Goal: Task Accomplishment & Management: Manage account settings

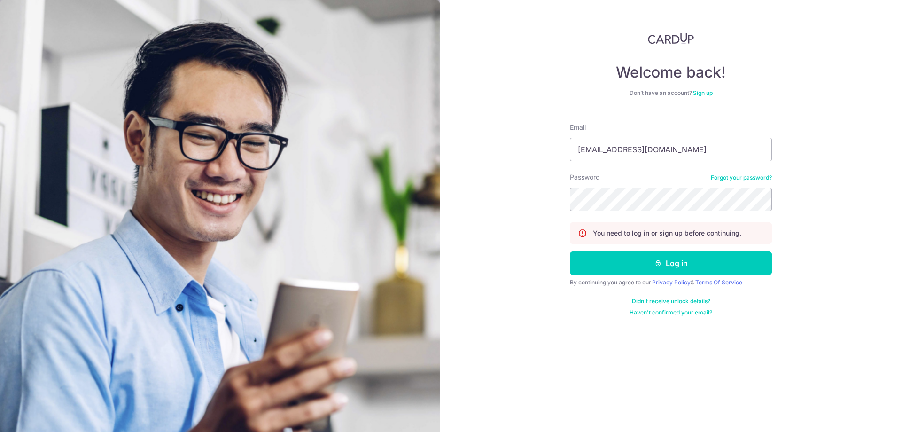
type input "chiteng@yahoo.com"
click at [634, 261] on button "Log in" at bounding box center [671, 262] width 202 height 23
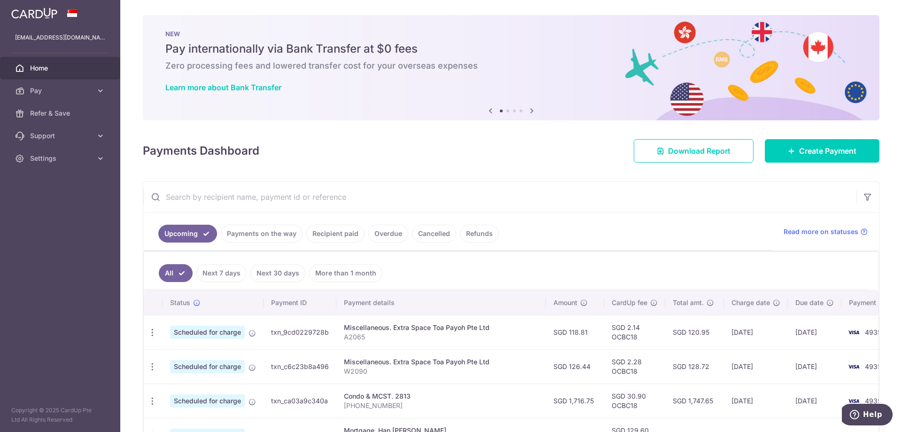
click at [347, 234] on link "Recipient paid" at bounding box center [335, 234] width 58 height 18
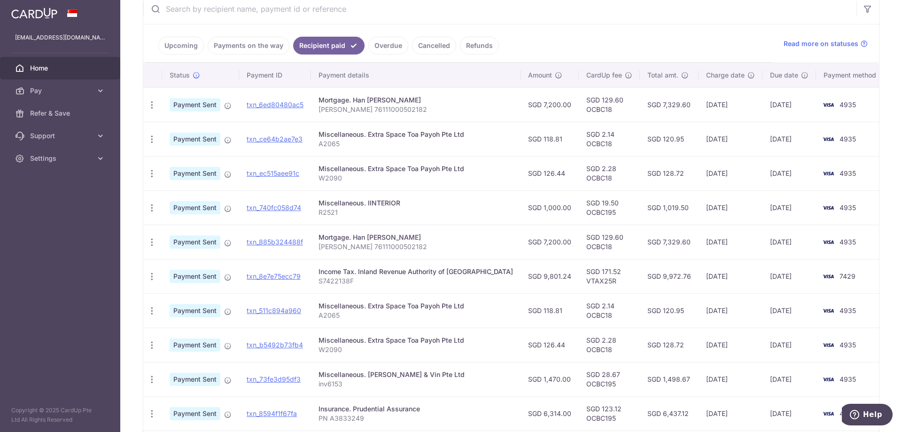
scroll to position [255, 0]
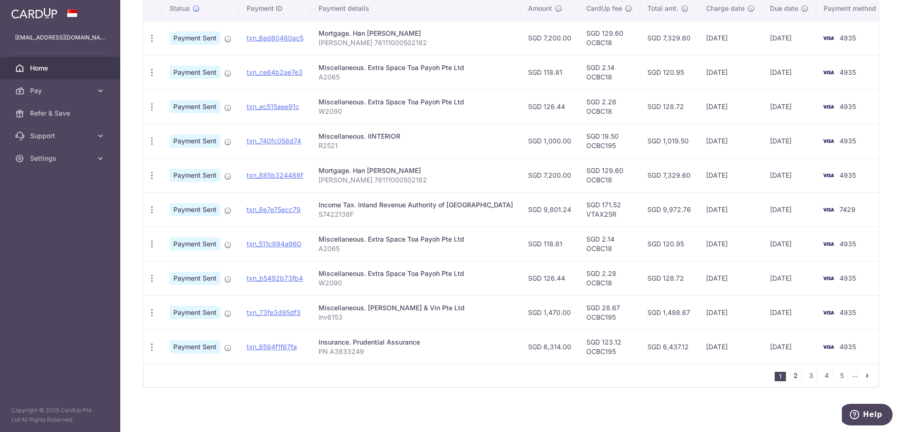
click at [790, 373] on link "2" at bounding box center [795, 375] width 11 height 11
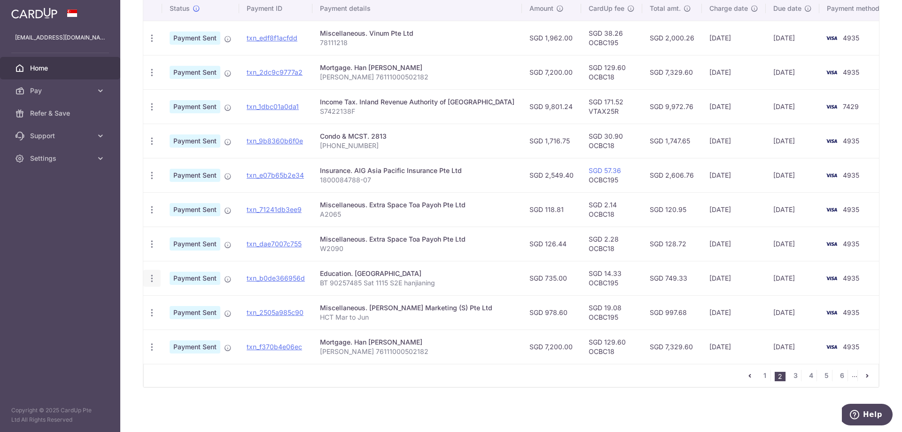
click at [152, 281] on icon "button" at bounding box center [152, 278] width 10 height 10
click at [280, 277] on link "txn_b0de366956d" at bounding box center [276, 278] width 58 height 8
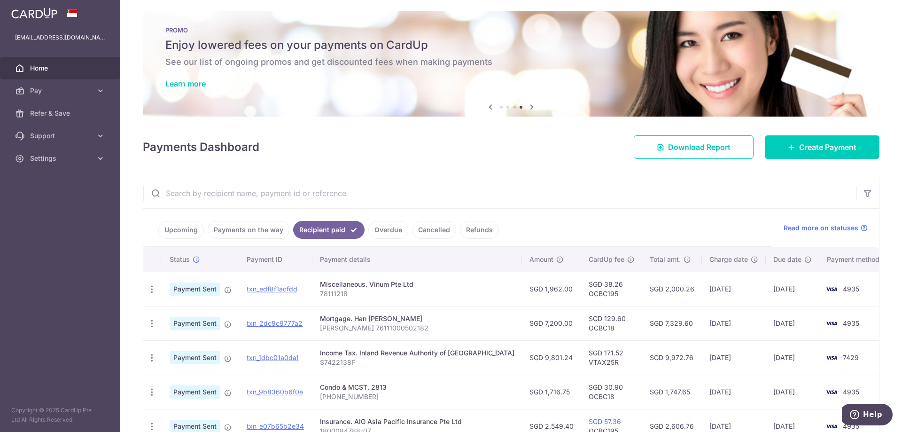
scroll to position [0, 0]
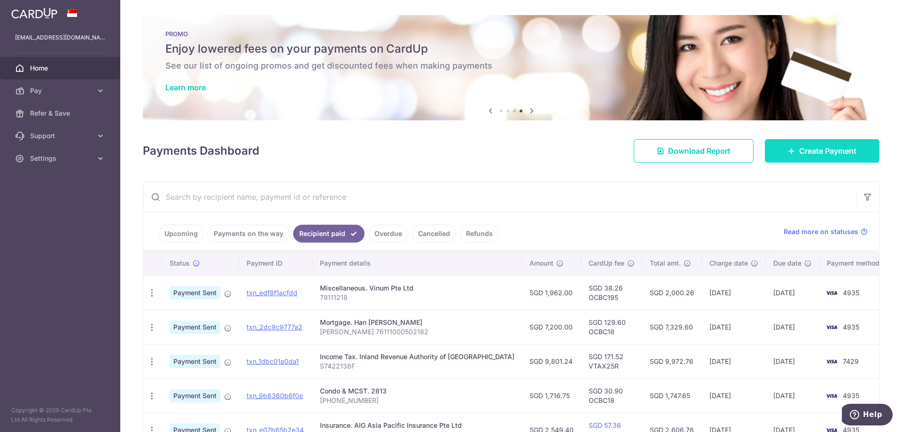
click at [807, 153] on span "Create Payment" at bounding box center [827, 150] width 57 height 11
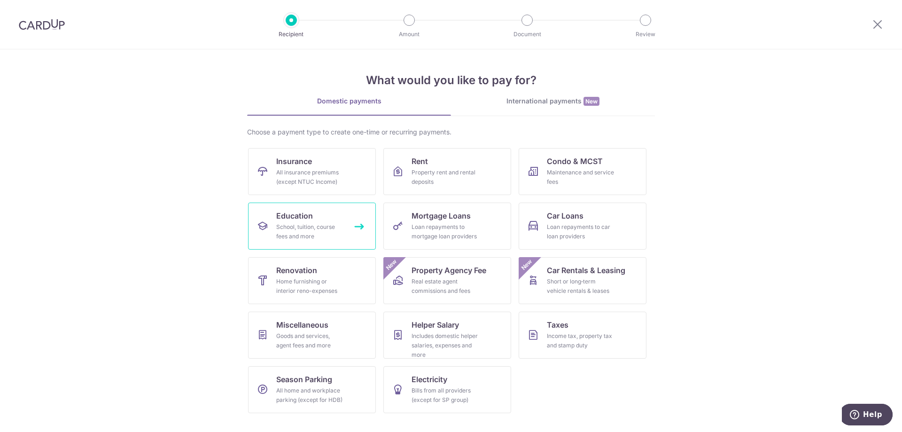
click at [316, 230] on div "School, tuition, course fees and more" at bounding box center [310, 231] width 68 height 19
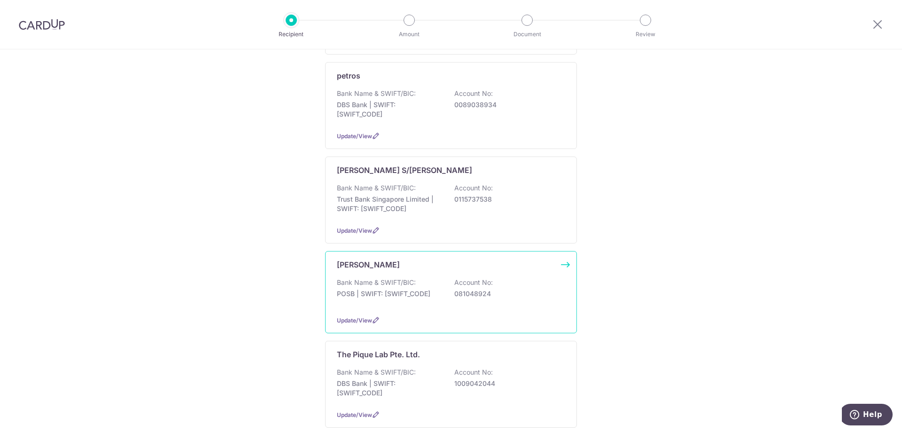
scroll to position [658, 0]
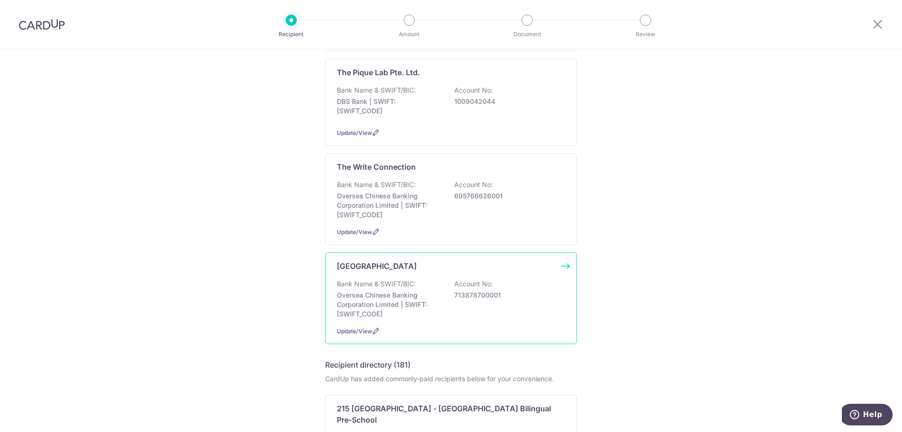
click at [428, 327] on div "Update/View" at bounding box center [451, 331] width 228 height 10
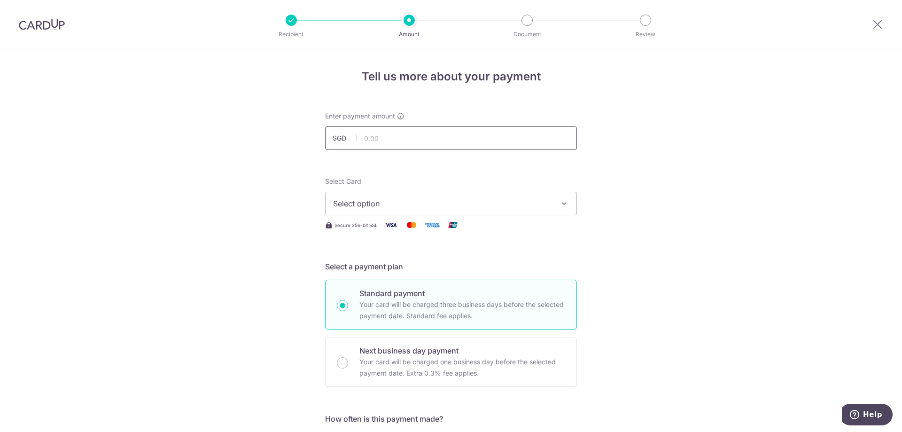
click at [388, 136] on input "text" at bounding box center [451, 137] width 252 height 23
click at [376, 138] on input "text" at bounding box center [451, 137] width 252 height 23
click at [872, 27] on icon at bounding box center [877, 24] width 11 height 12
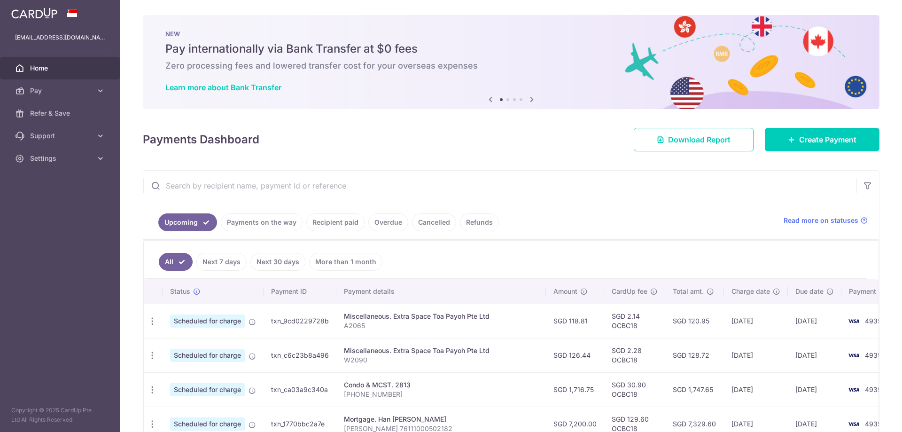
click at [322, 228] on link "Recipient paid" at bounding box center [335, 222] width 58 height 18
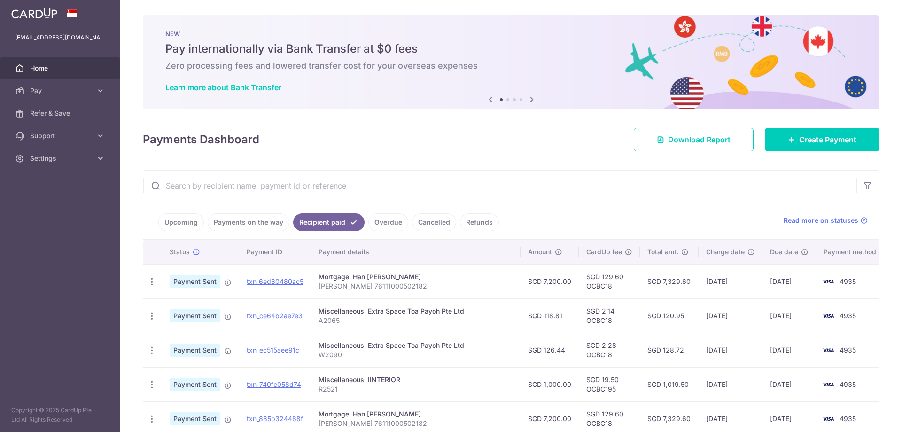
click at [204, 187] on input "text" at bounding box center [499, 186] width 713 height 30
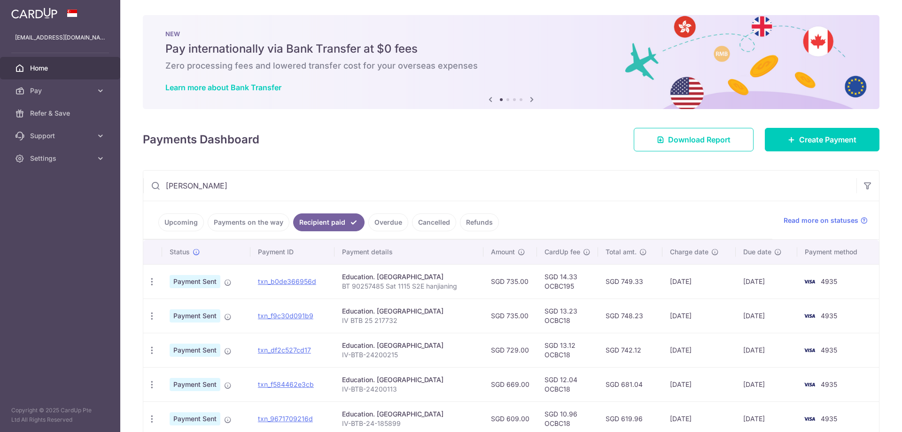
type input "wang"
